Goal: Navigation & Orientation: Find specific page/section

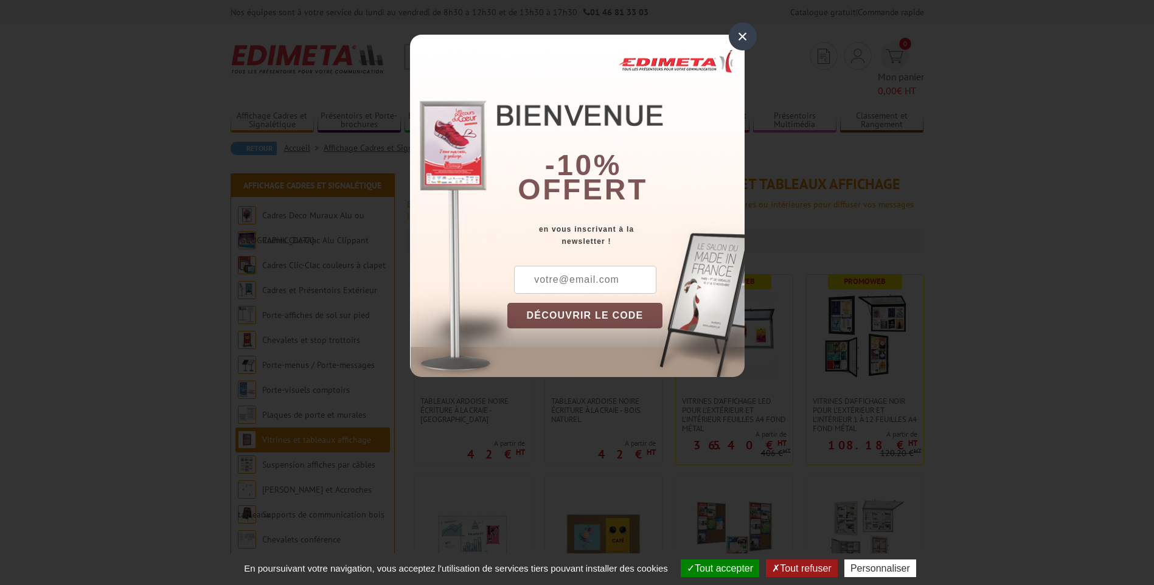
click at [736, 35] on div "×" at bounding box center [743, 37] width 28 height 28
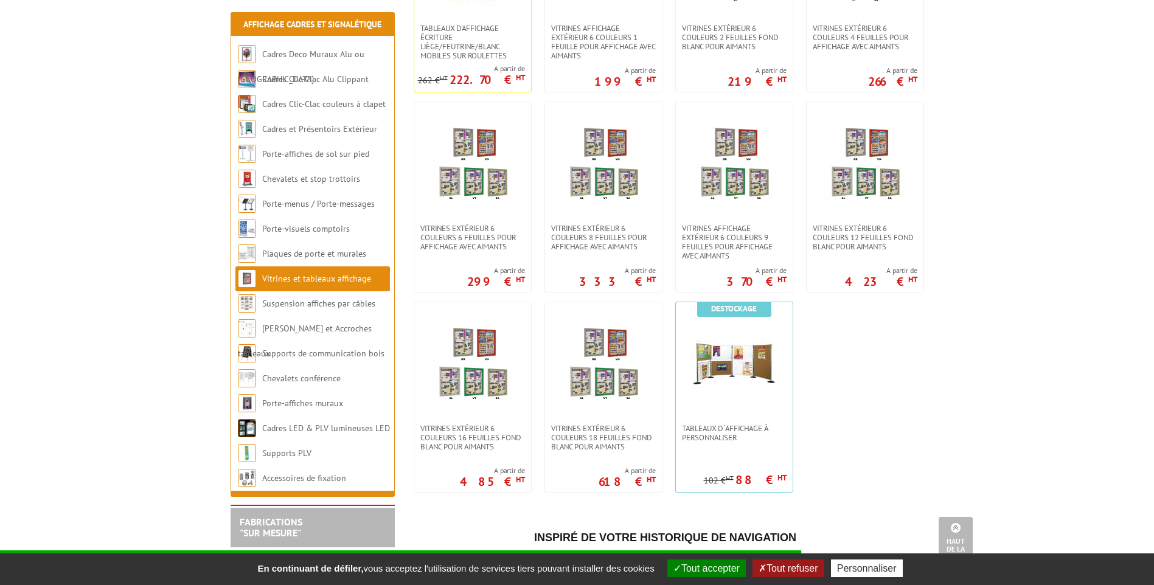
scroll to position [912, 0]
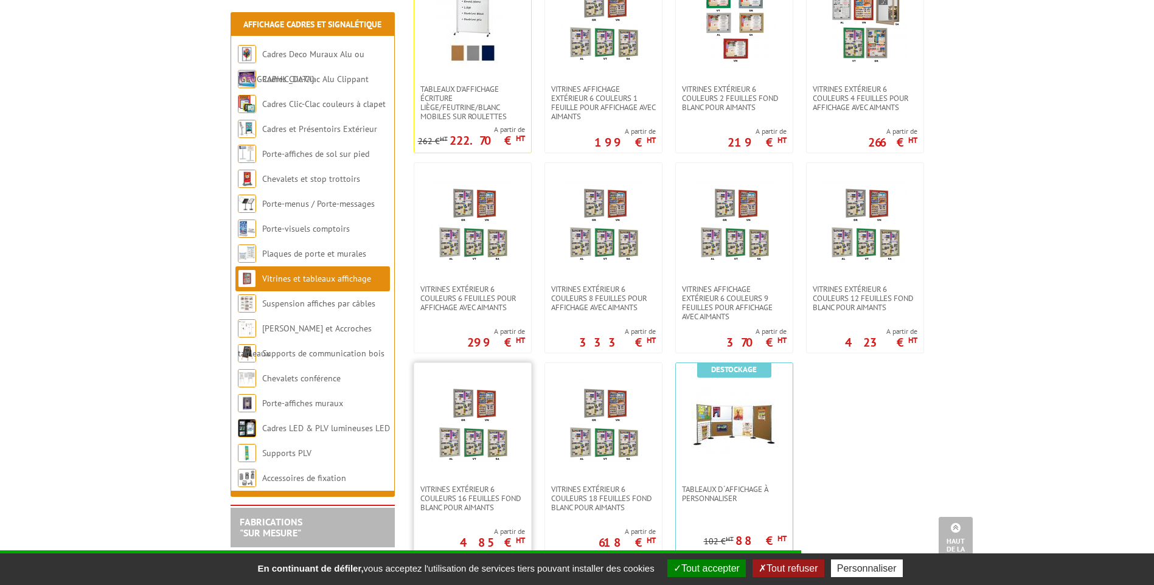
click at [440, 453] on link at bounding box center [472, 424] width 117 height 122
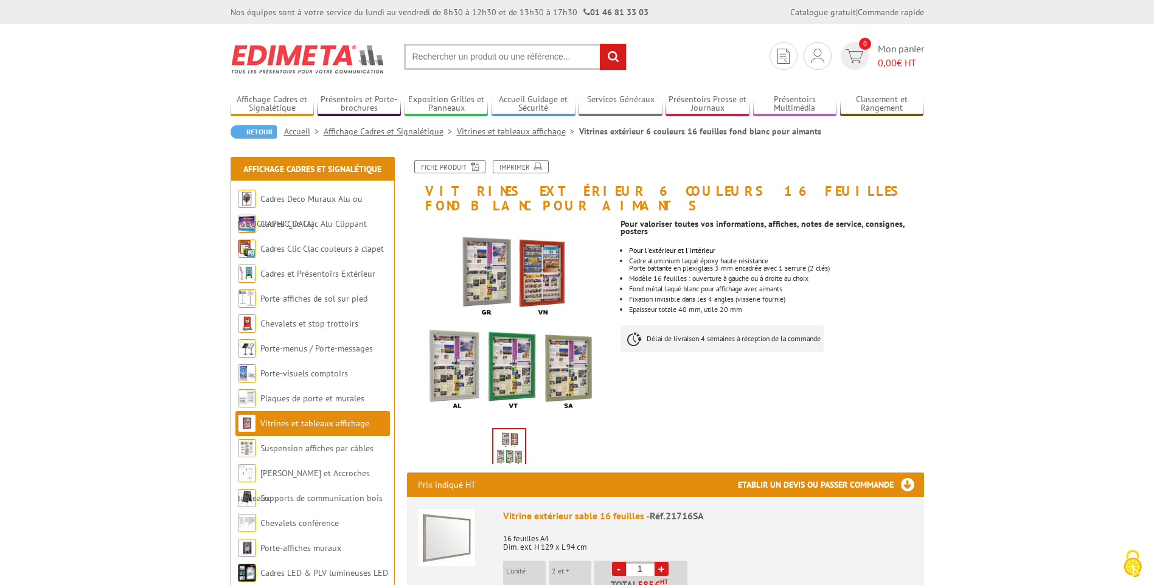
click at [287, 425] on link "Vitrines et tableaux affichage" at bounding box center [314, 423] width 109 height 11
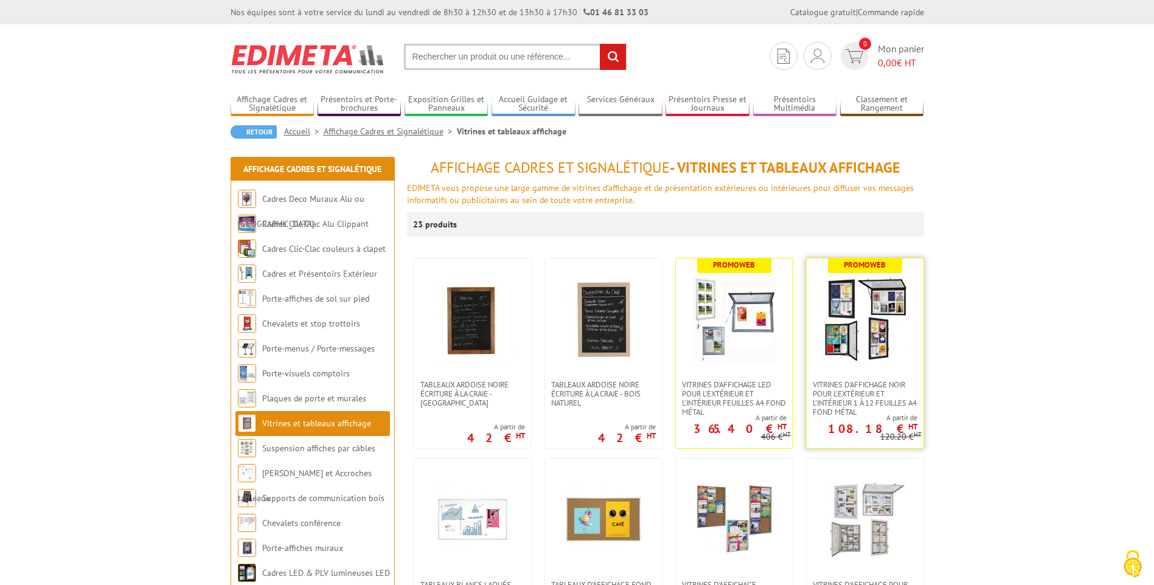
click at [908, 341] on link at bounding box center [865, 320] width 117 height 122
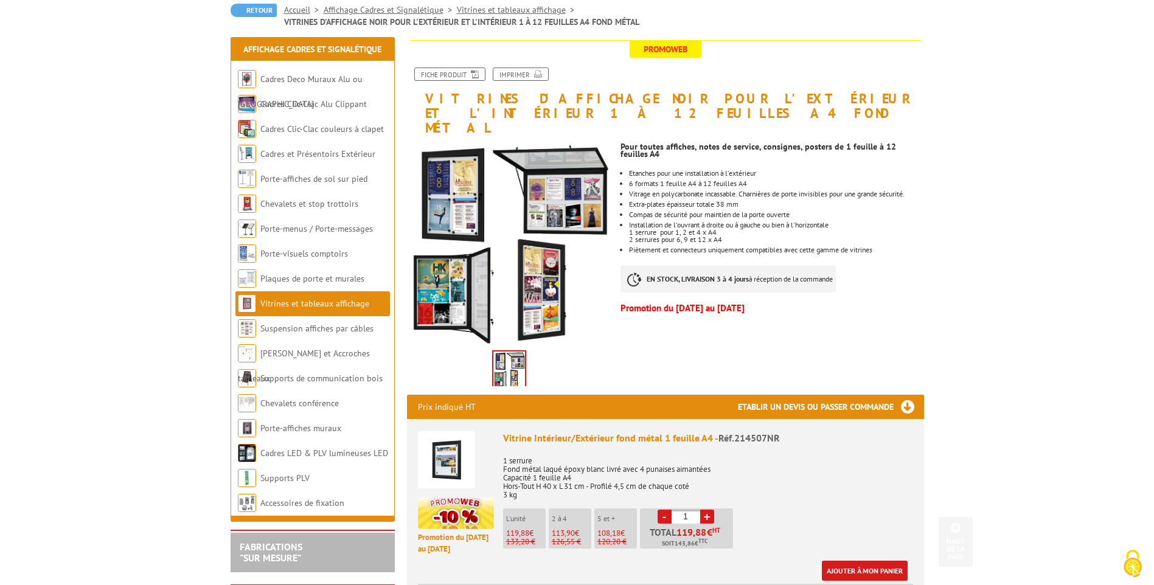
scroll to position [61, 0]
